Goal: Find specific page/section: Find specific page/section

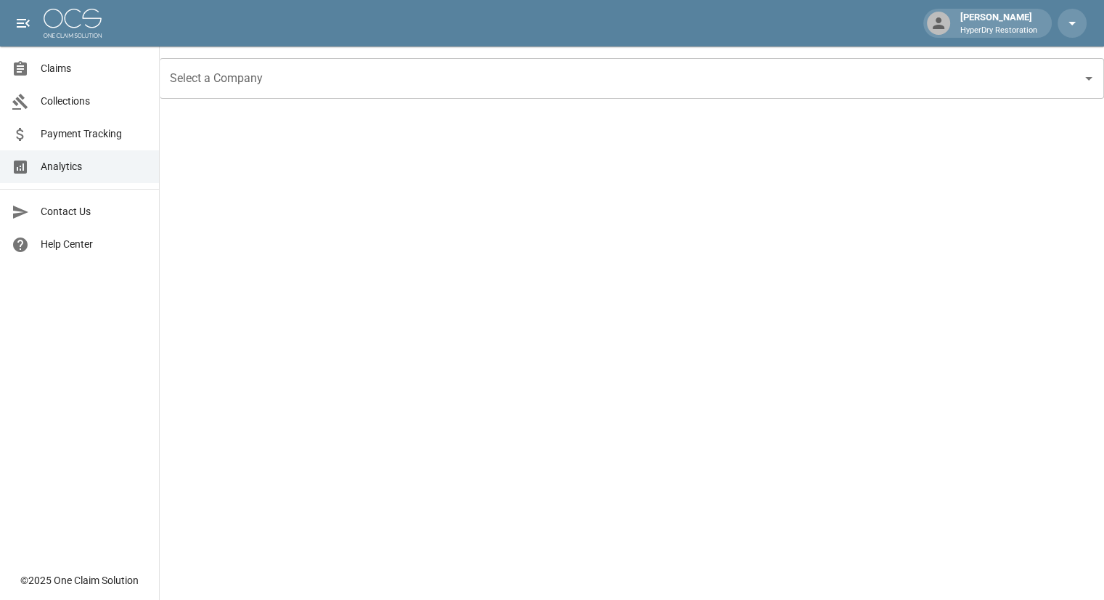
click at [71, 70] on span "Claims" at bounding box center [94, 68] width 107 height 15
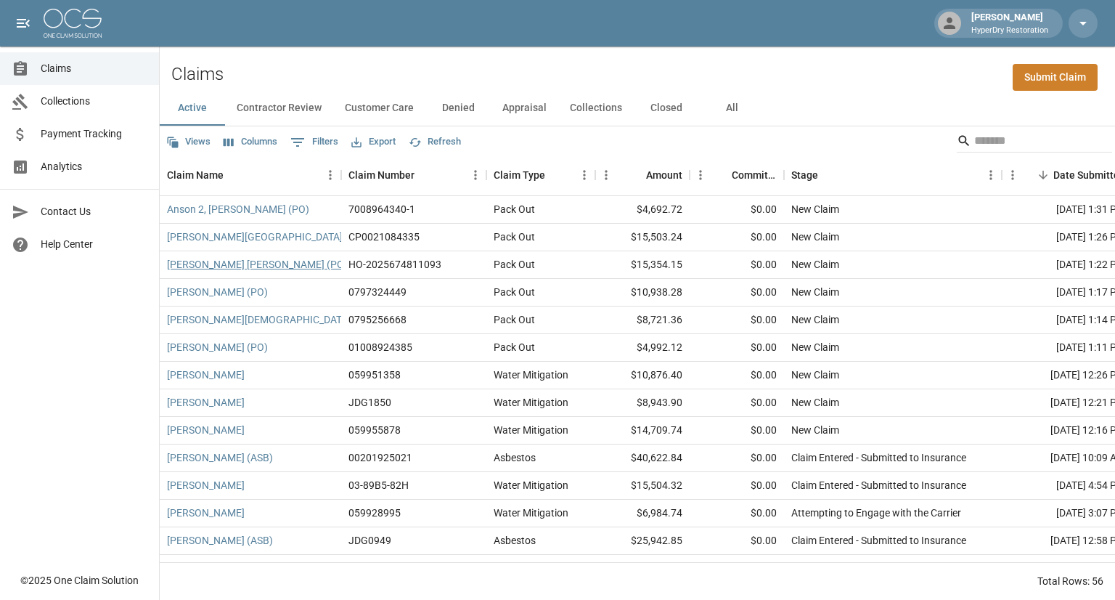
scroll to position [0, 1]
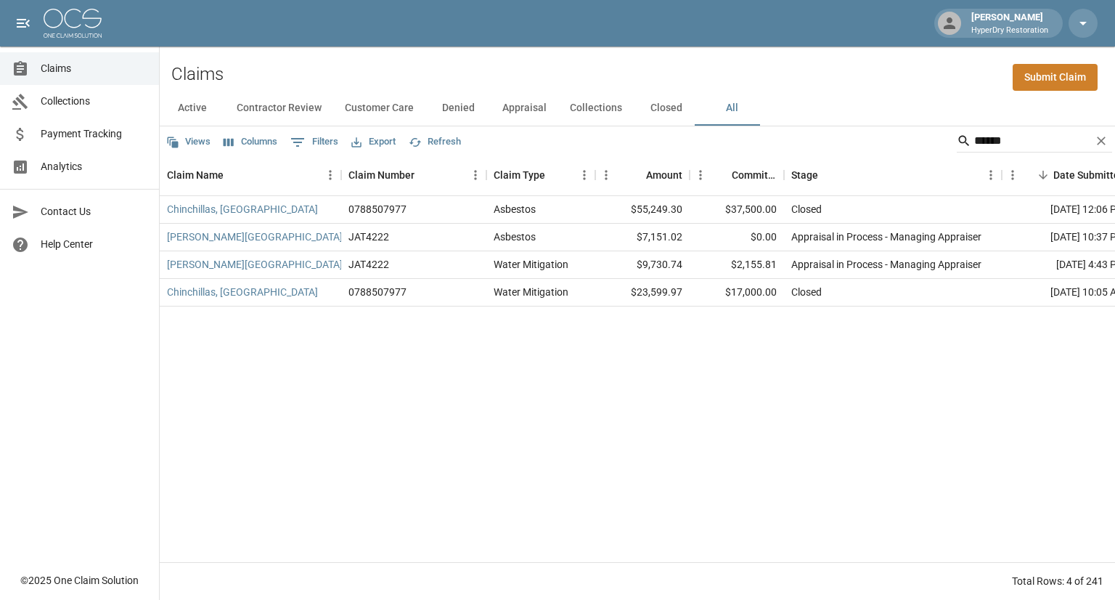
drag, startPoint x: 999, startPoint y: 140, endPoint x: 749, endPoint y: 168, distance: 251.3
click at [749, 168] on div "Views Columns 0 Filters Export Refresh ****** Claim Name Claim Number Claim Typ…" at bounding box center [637, 362] width 955 height 473
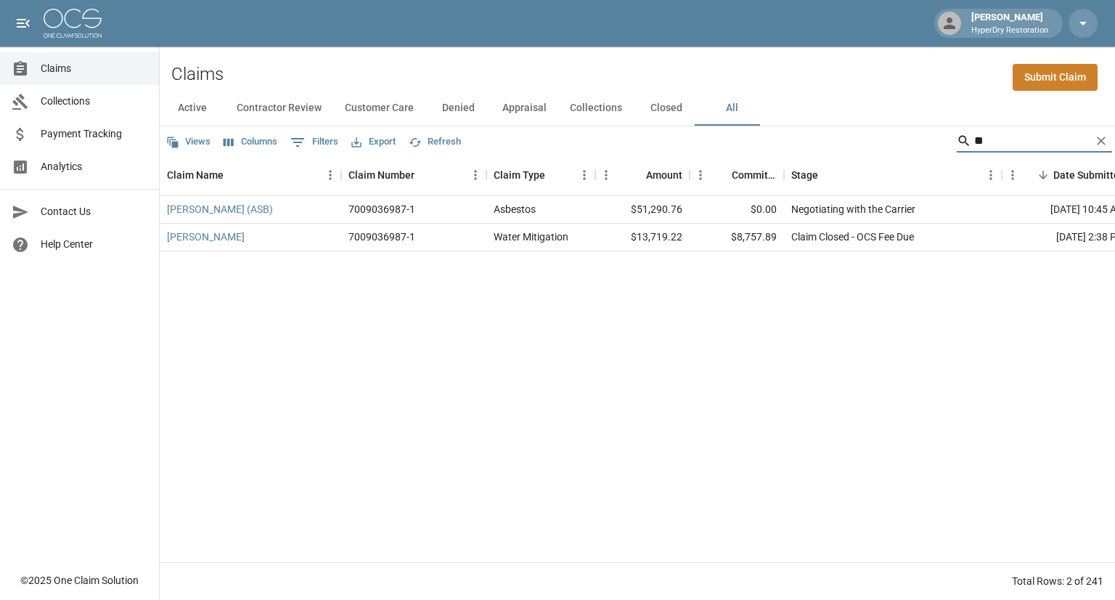
type input "*"
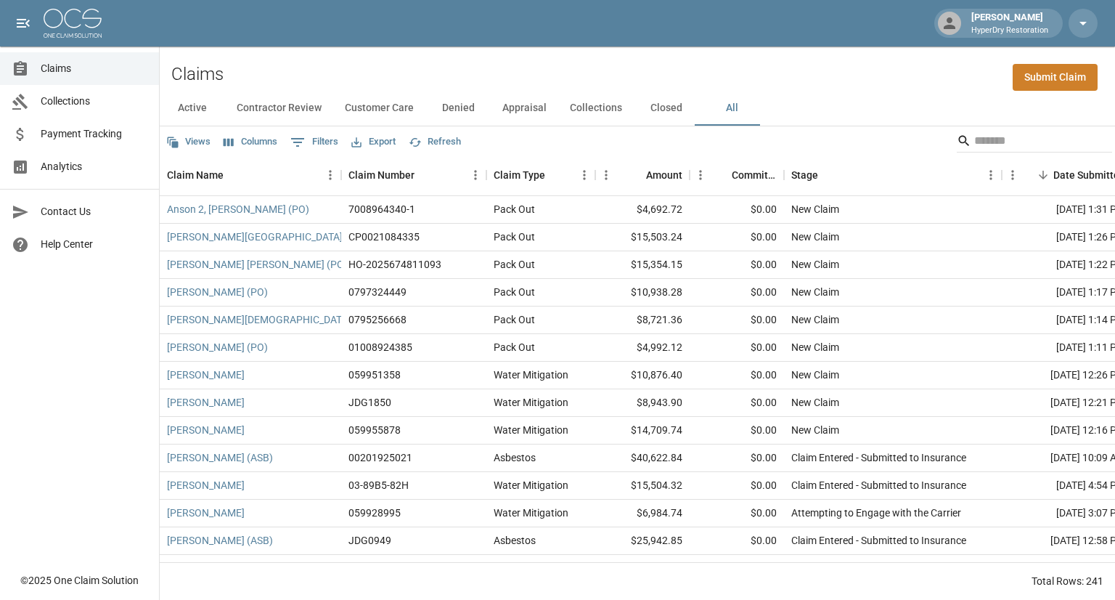
click at [844, 76] on div "Claims Submit Claim" at bounding box center [637, 68] width 955 height 44
